Goal: Task Accomplishment & Management: Complete application form

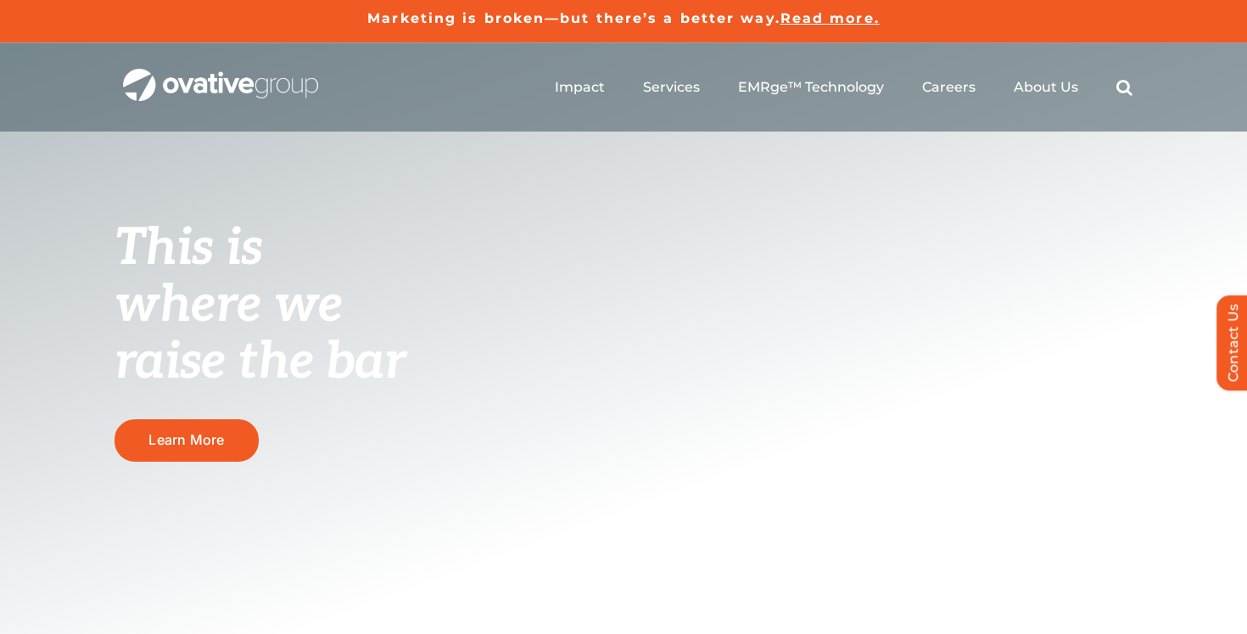
click at [984, 95] on ul "Impact Expert Insights Case Studies Awards & Press Services Media Measurement C…" at bounding box center [844, 87] width 578 height 54
click at [965, 81] on span "Careers" at bounding box center [948, 86] width 53 height 17
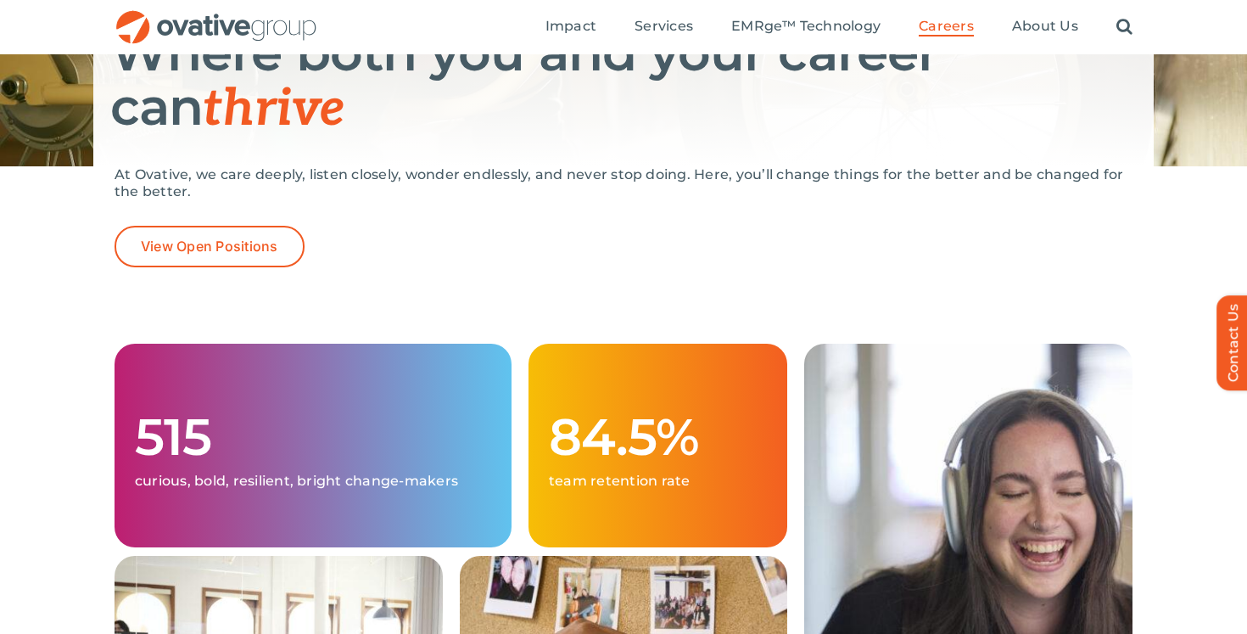
scroll to position [210, 0]
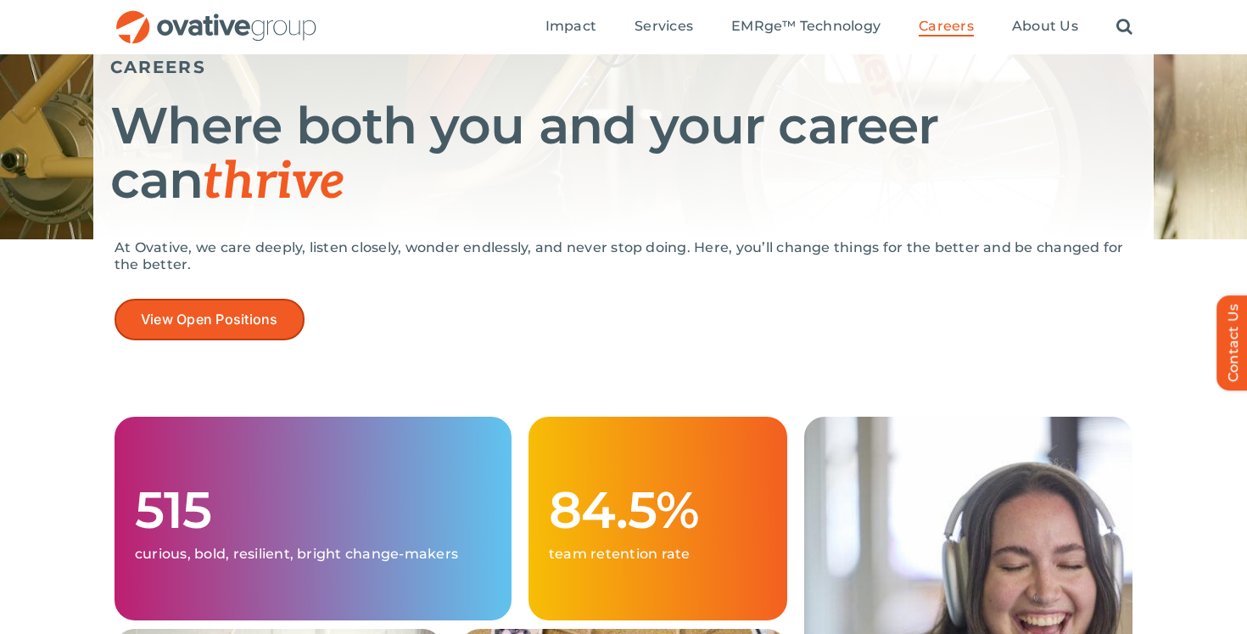
click at [217, 334] on link "View Open Positions" at bounding box center [210, 320] width 190 height 42
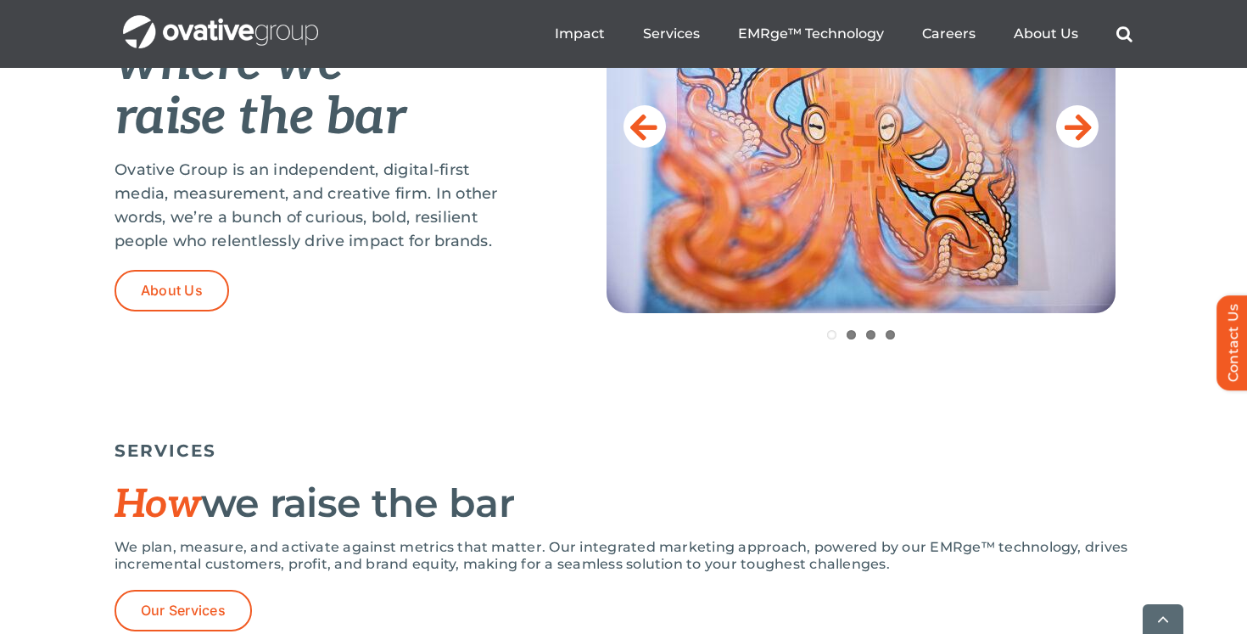
scroll to position [817, 0]
